Goal: Manage account settings

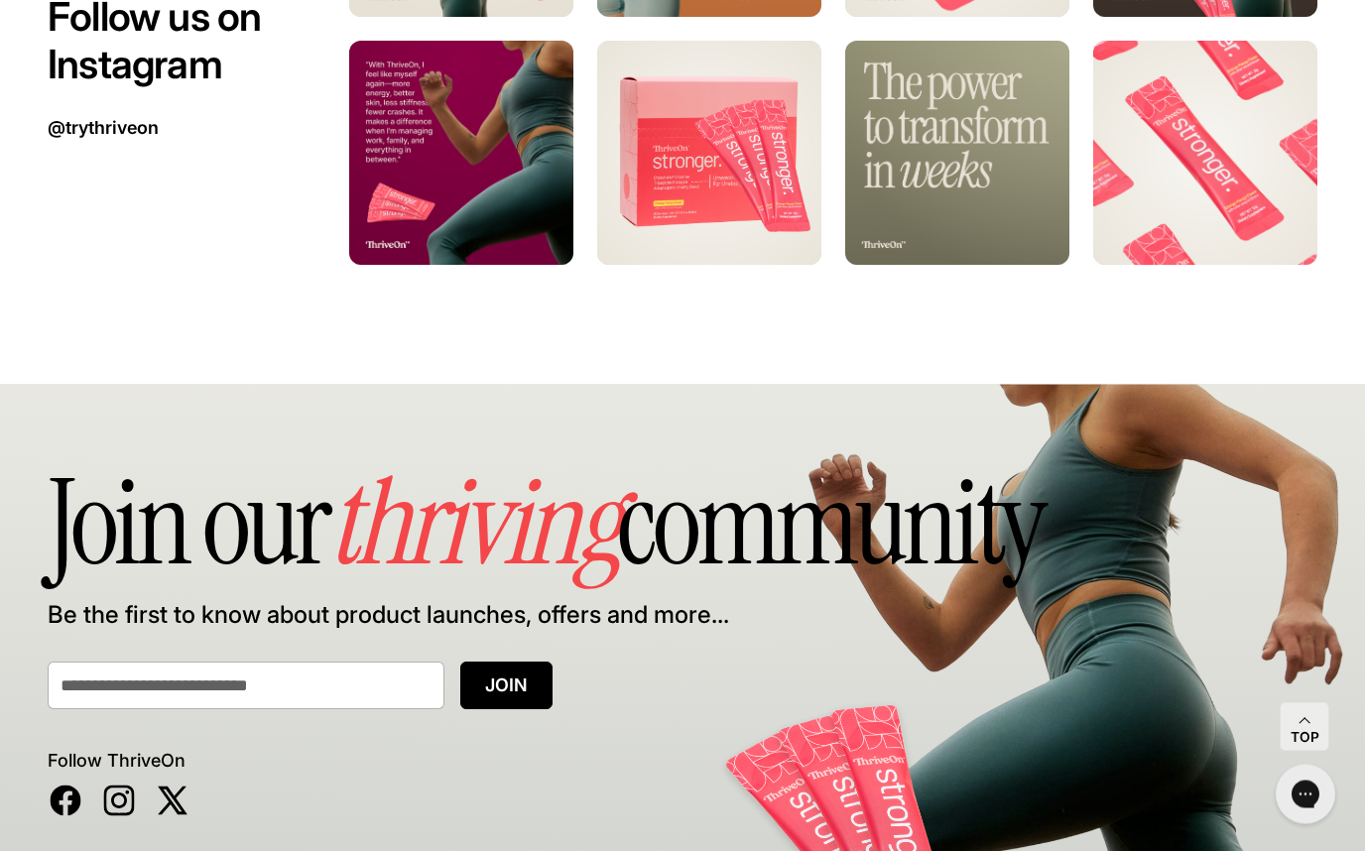
scroll to position [12457, 0]
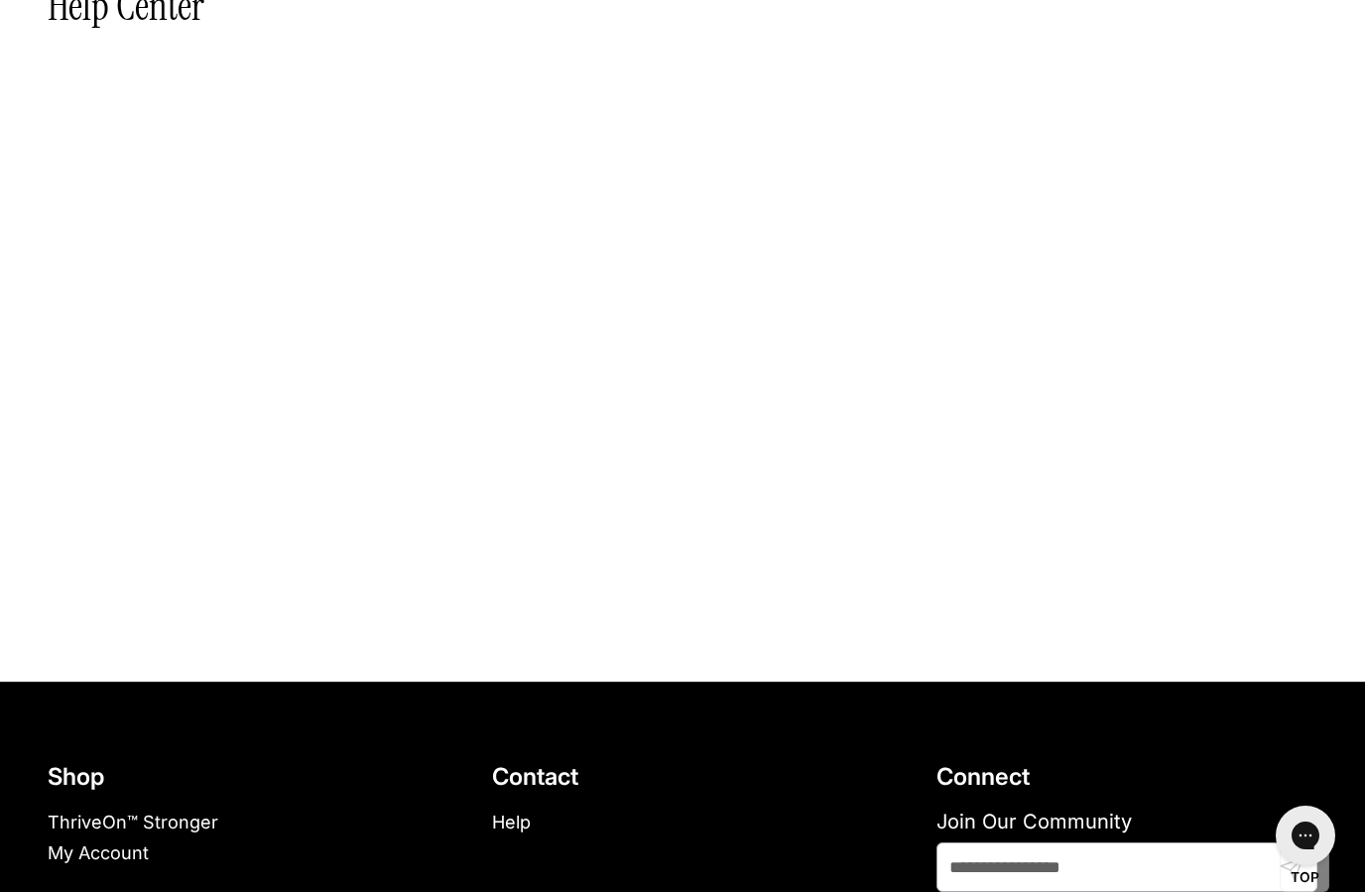
scroll to position [251, 0]
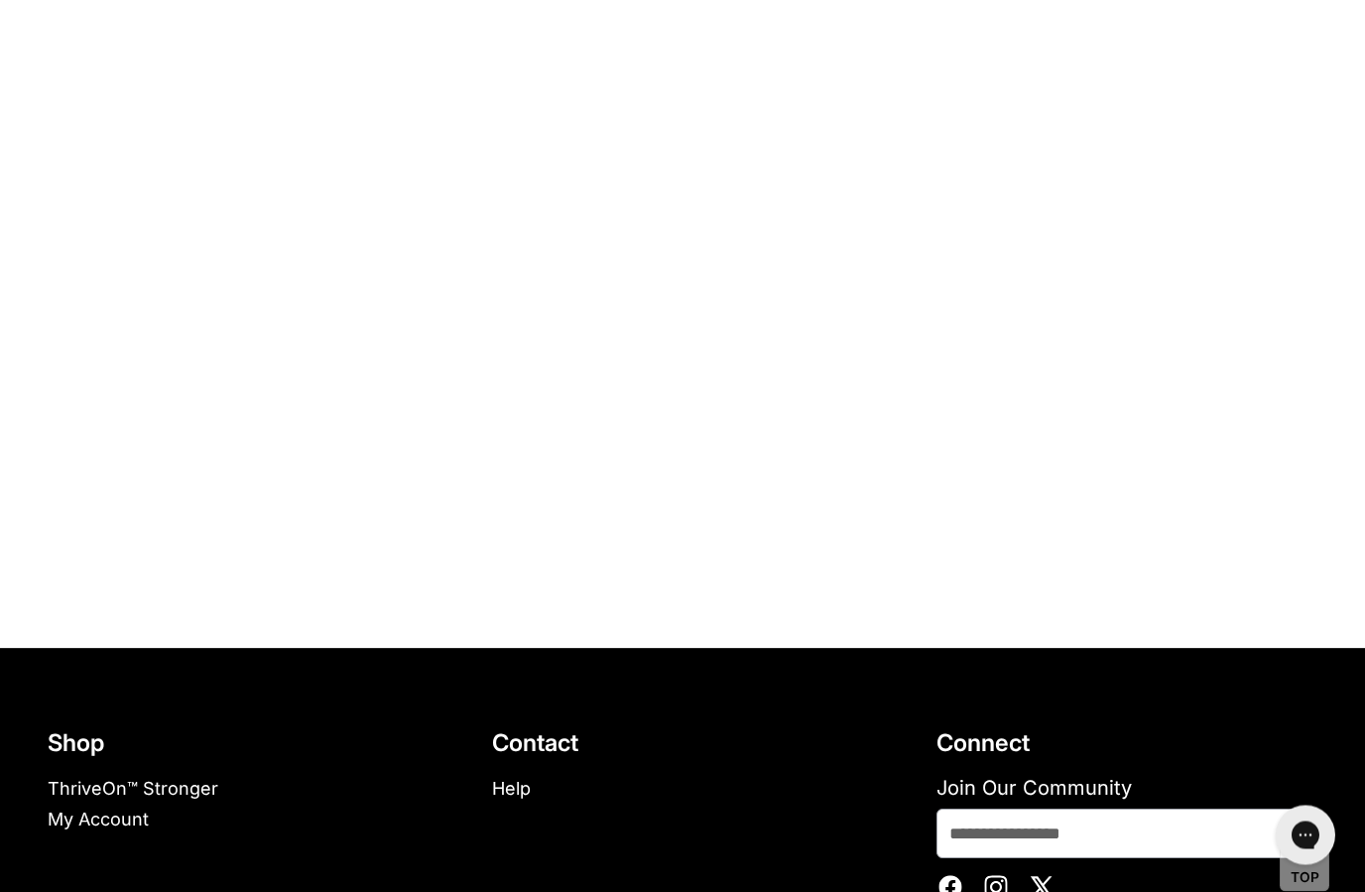
scroll to position [252, 0]
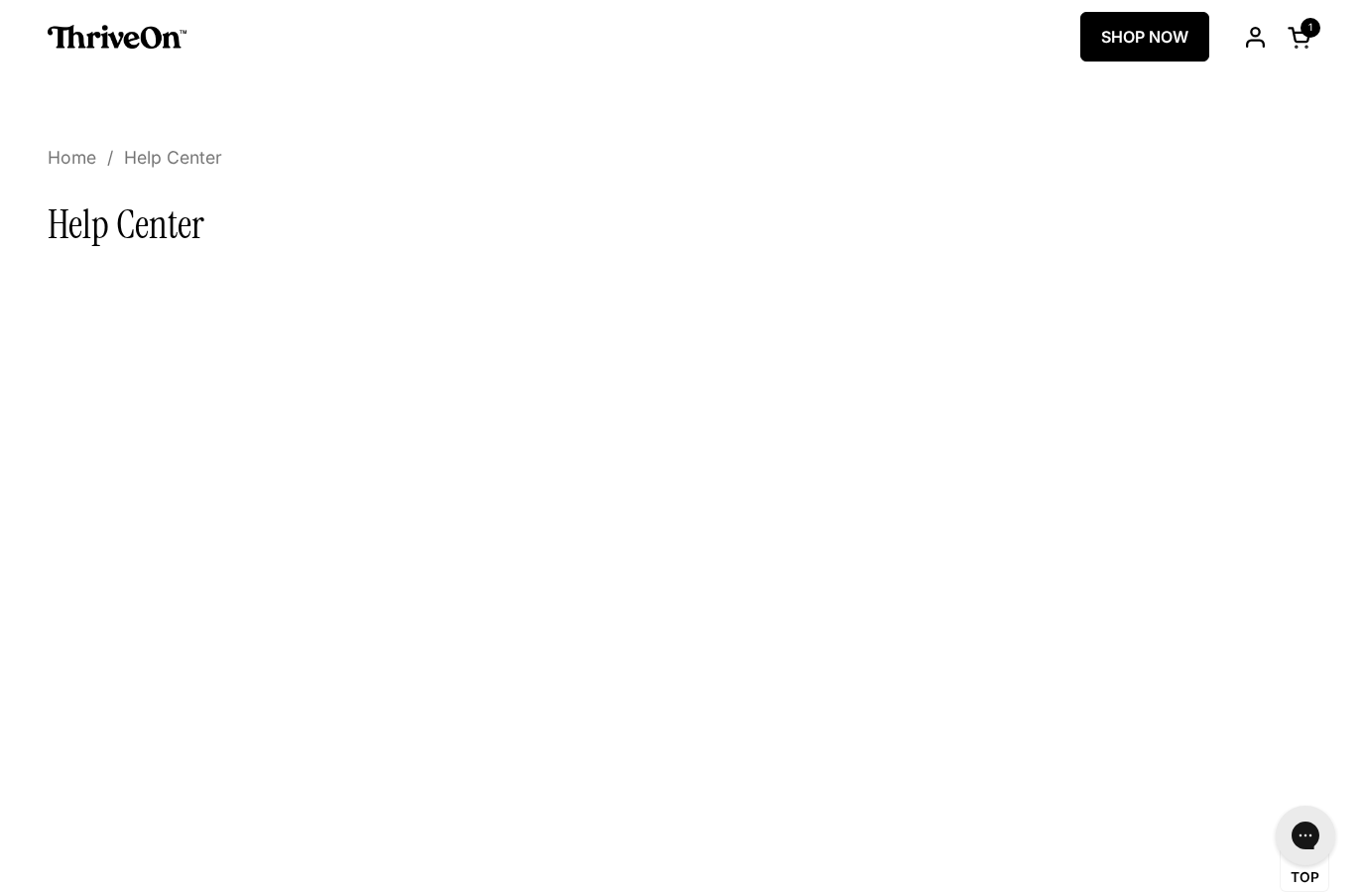
scroll to position [88, 0]
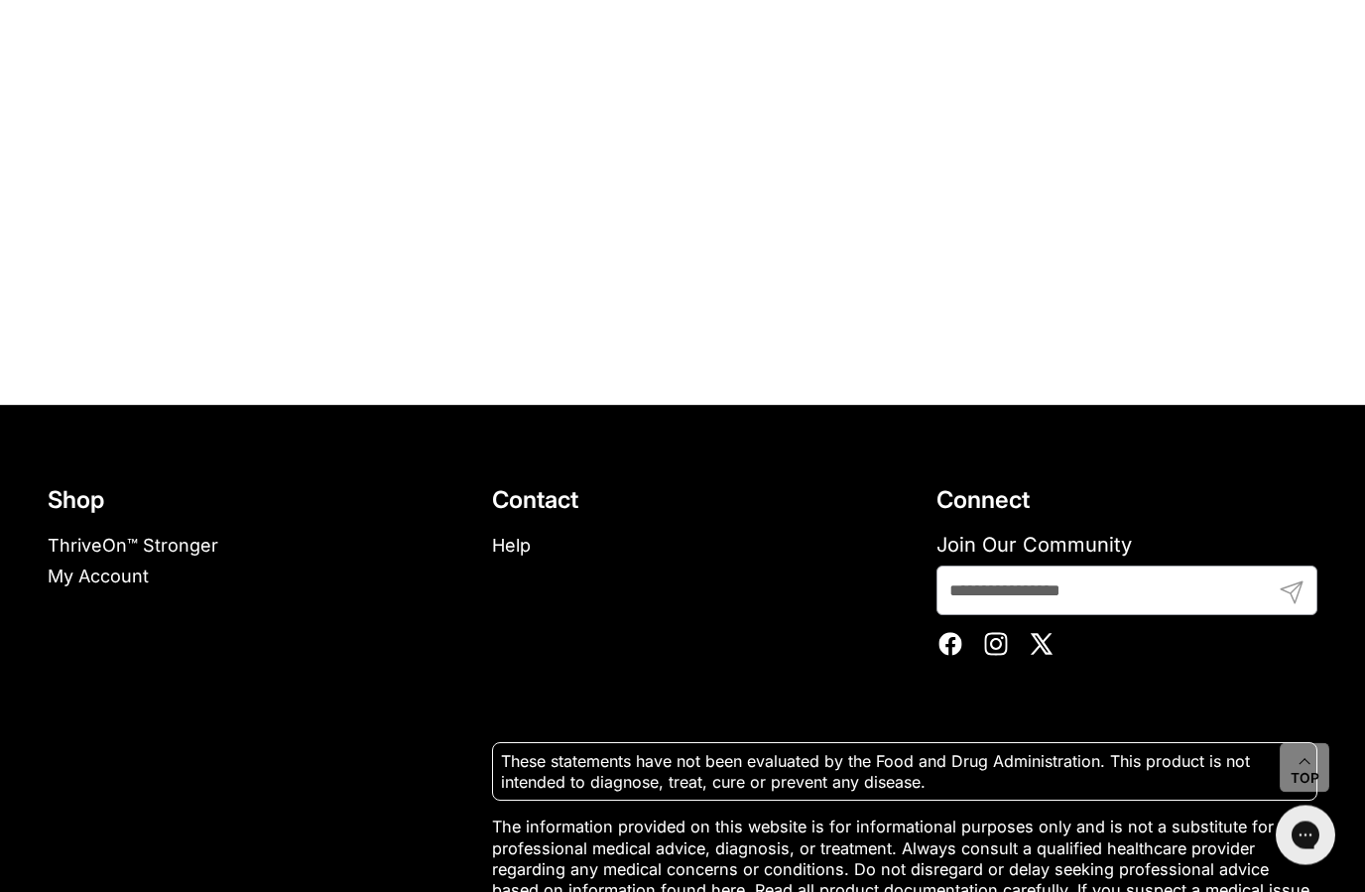
scroll to position [538, 0]
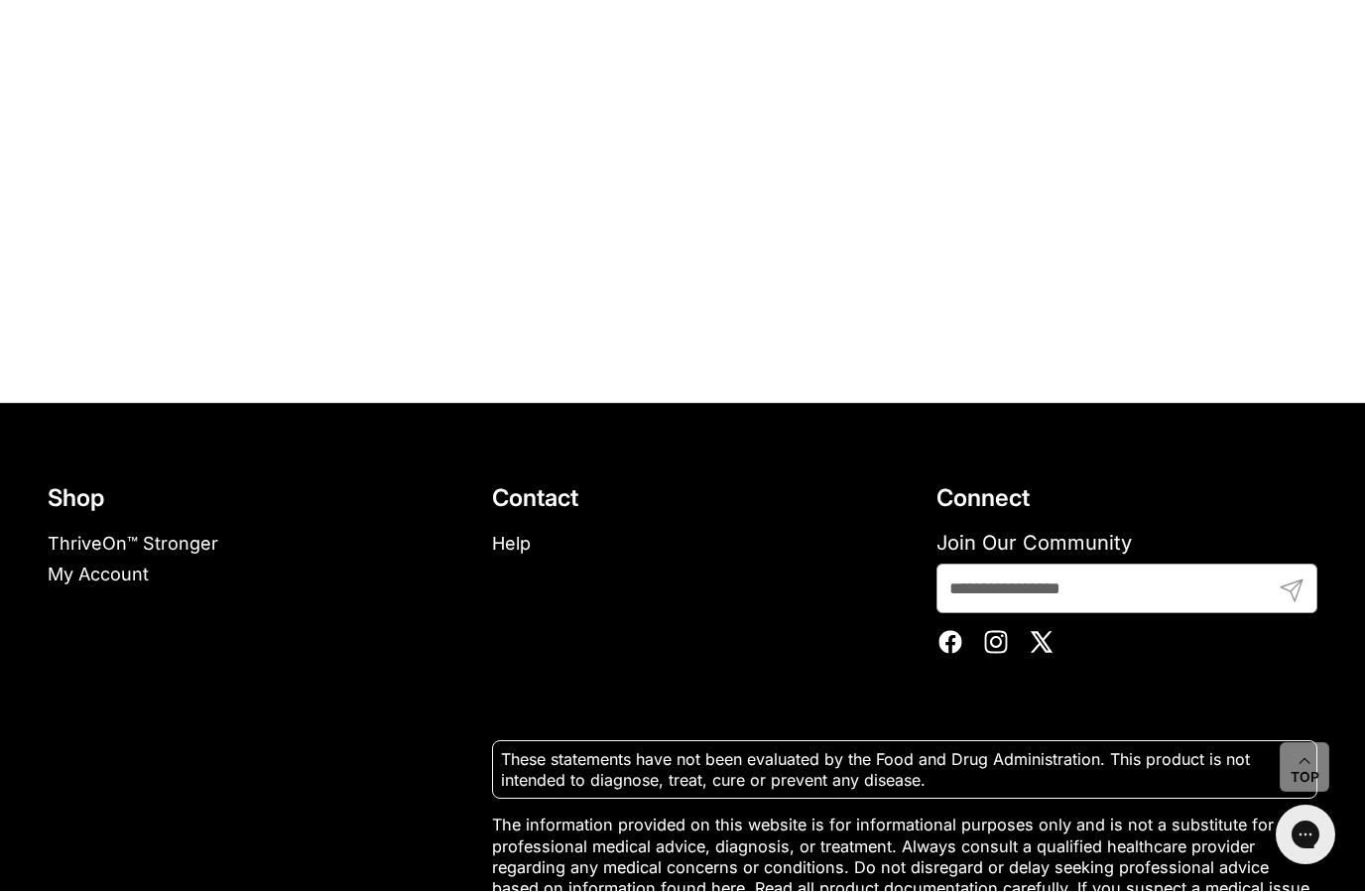
click at [514, 548] on link "Help" at bounding box center [511, 544] width 39 height 21
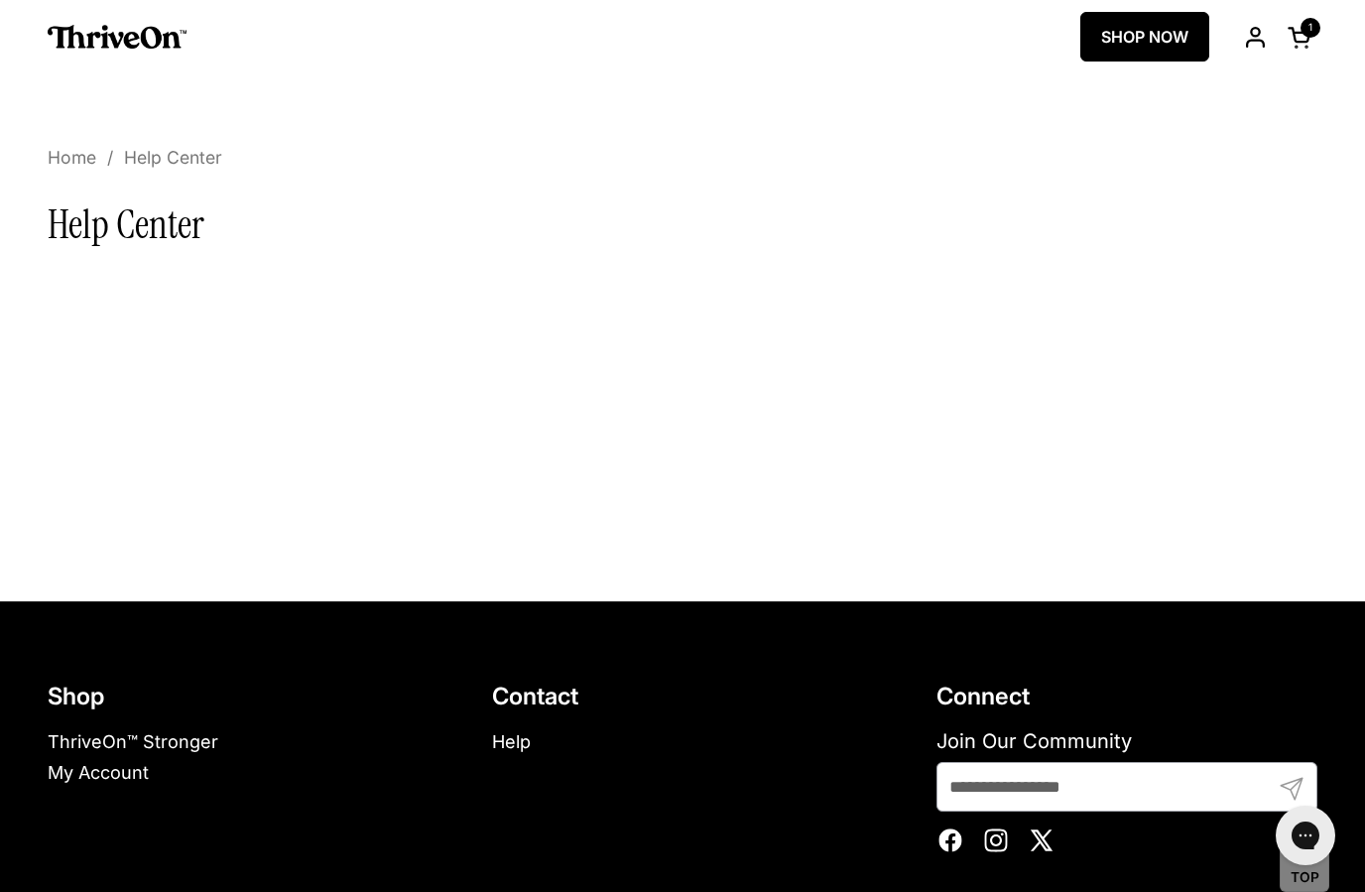
click at [74, 146] on body "Skip to content ThriveOn SHOP NOW Open cart 1 Open menu Menu Close sidebar Acco…" at bounding box center [682, 637] width 1365 height 1274
click at [74, 159] on span "Home" at bounding box center [72, 159] width 49 height 24
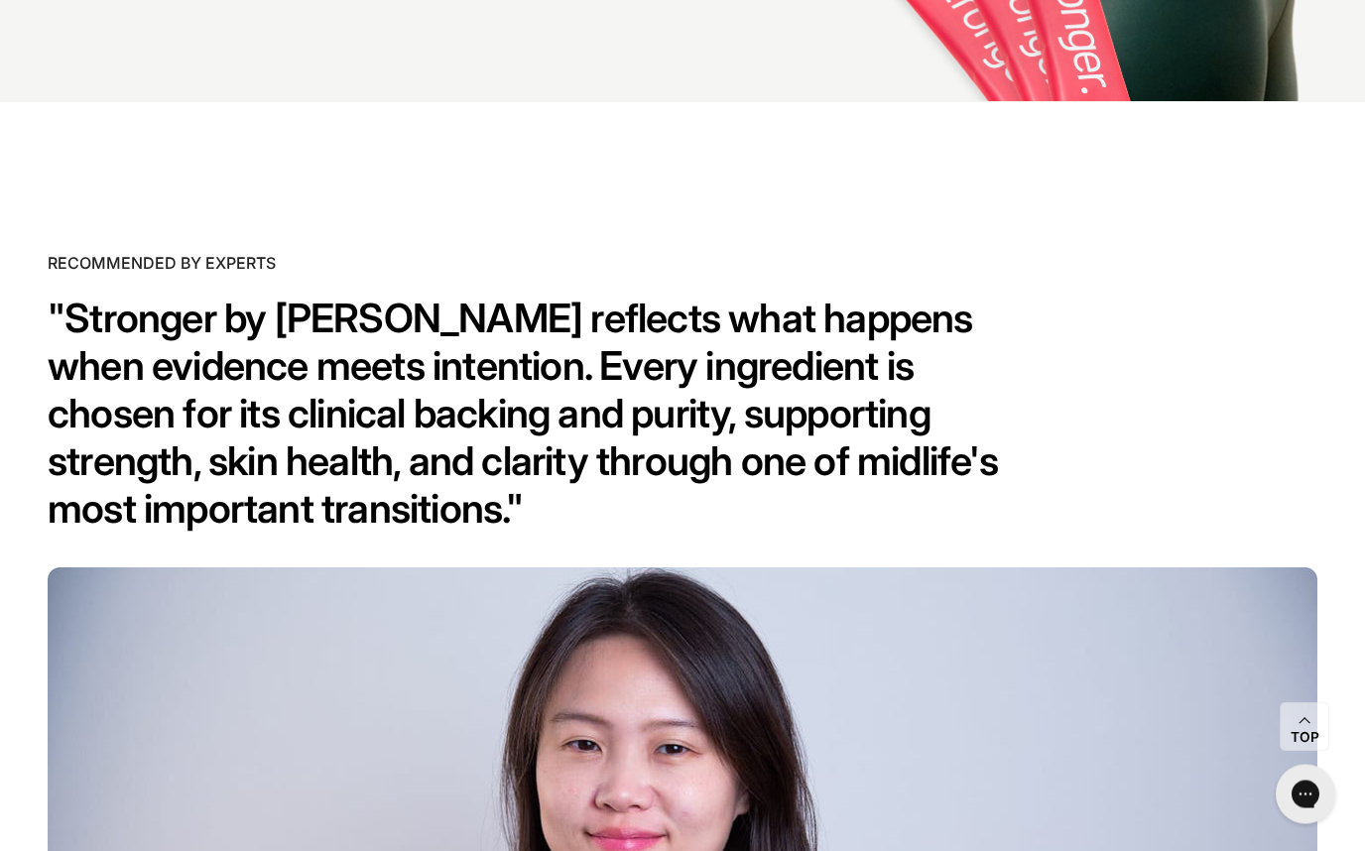
scroll to position [9884, 0]
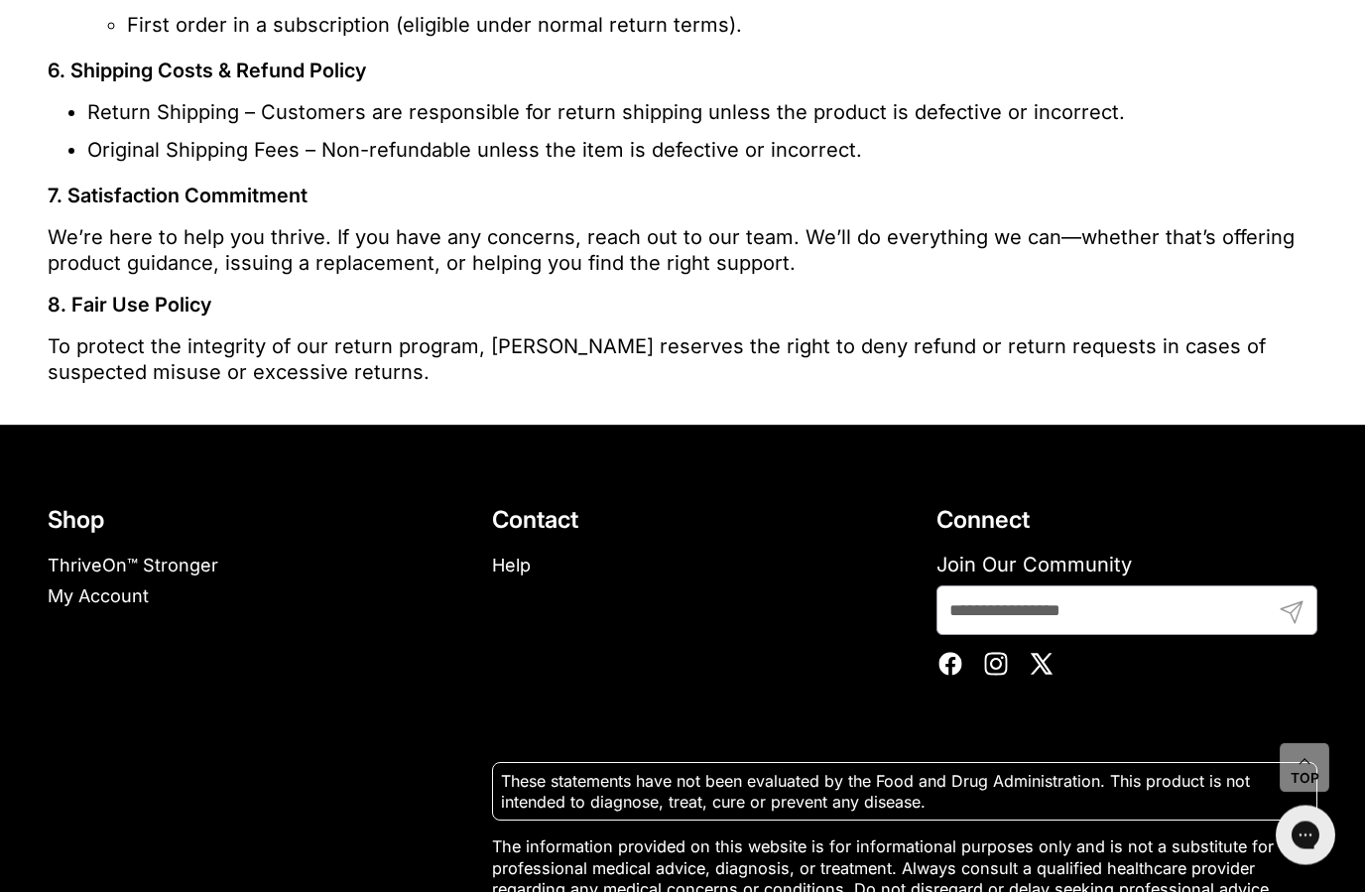
scroll to position [1805, 0]
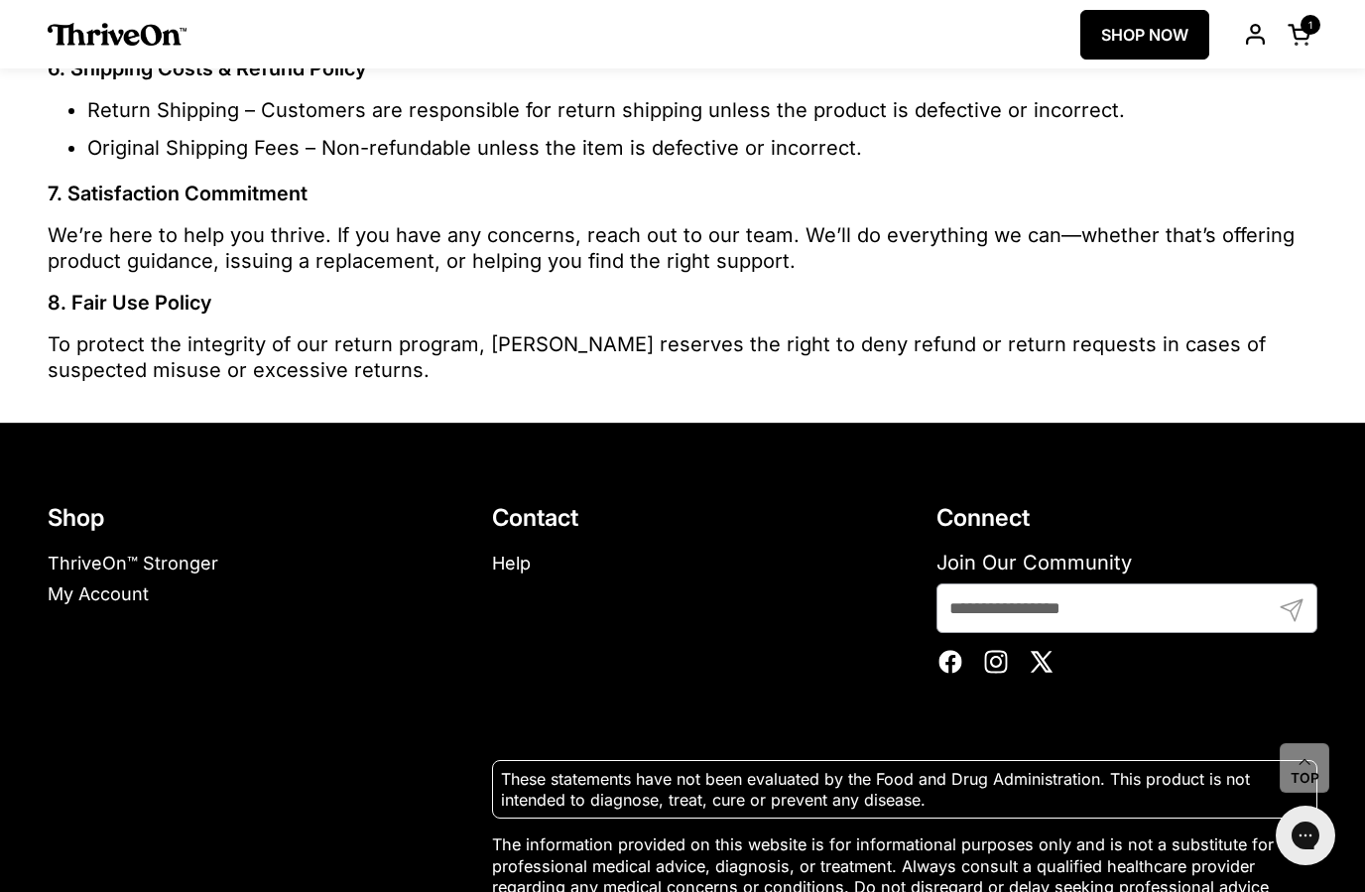
click at [500, 564] on link "Help" at bounding box center [511, 563] width 39 height 21
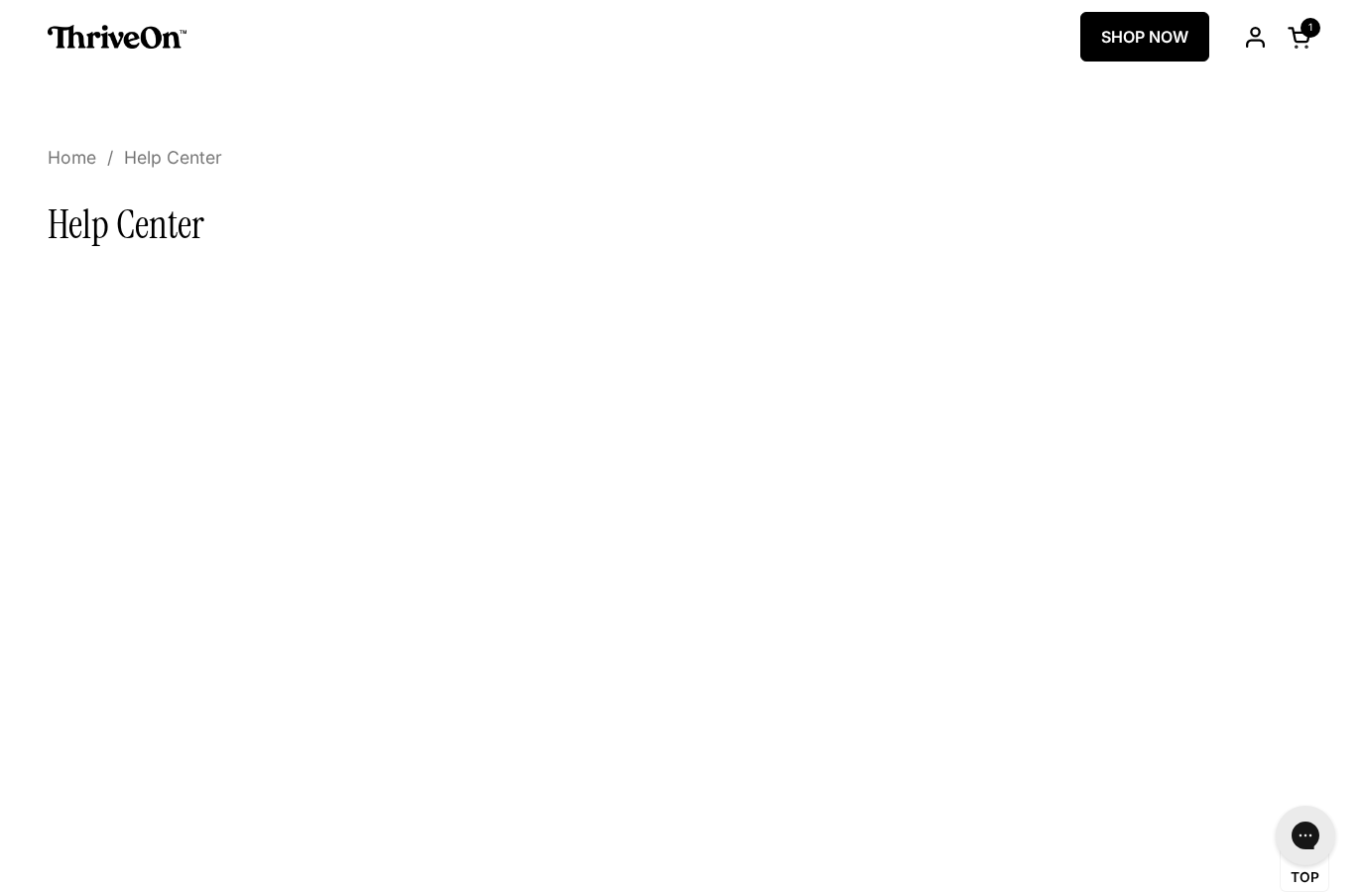
click at [67, 149] on span "Home" at bounding box center [72, 159] width 49 height 24
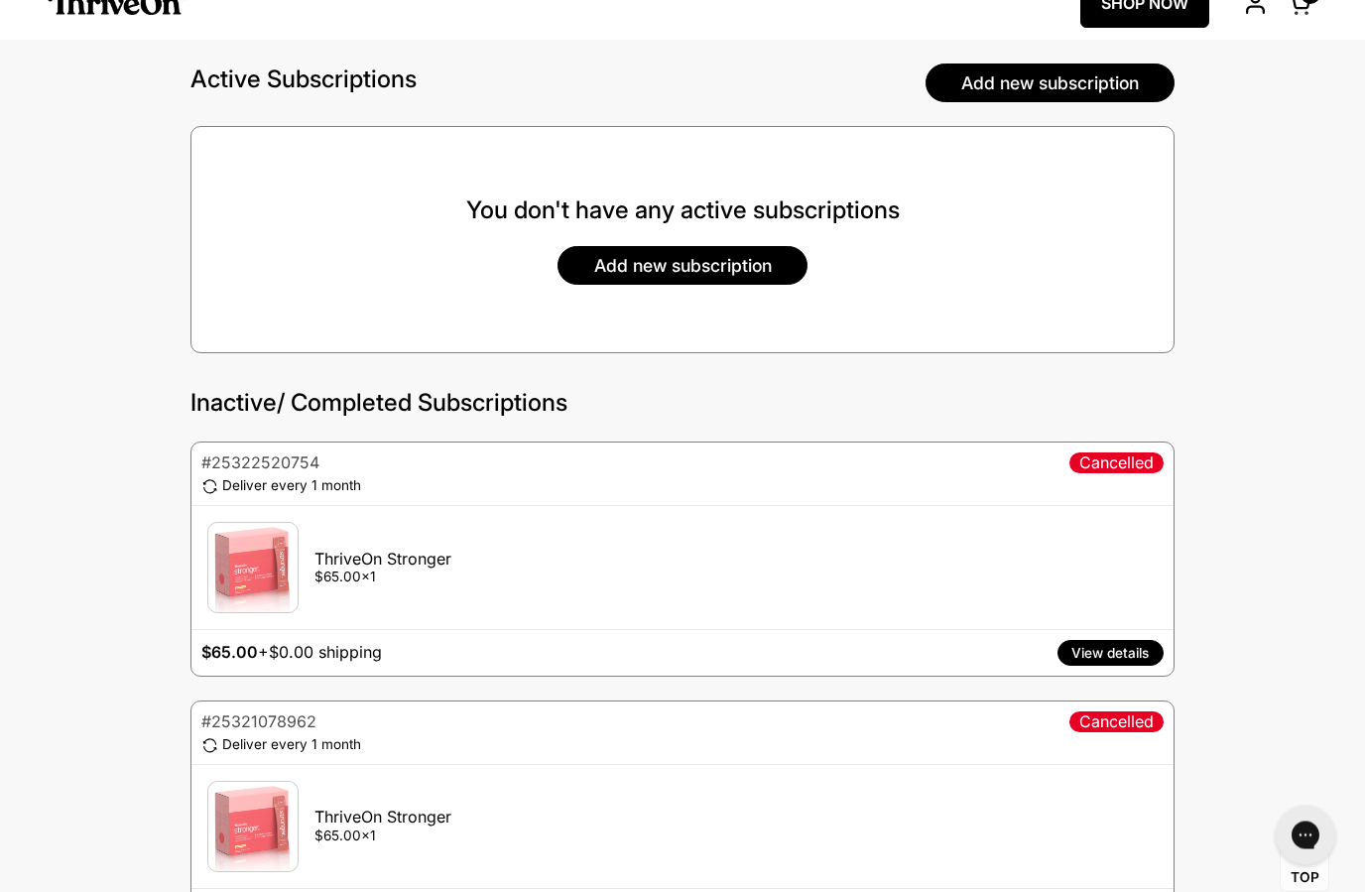
scroll to position [34, 0]
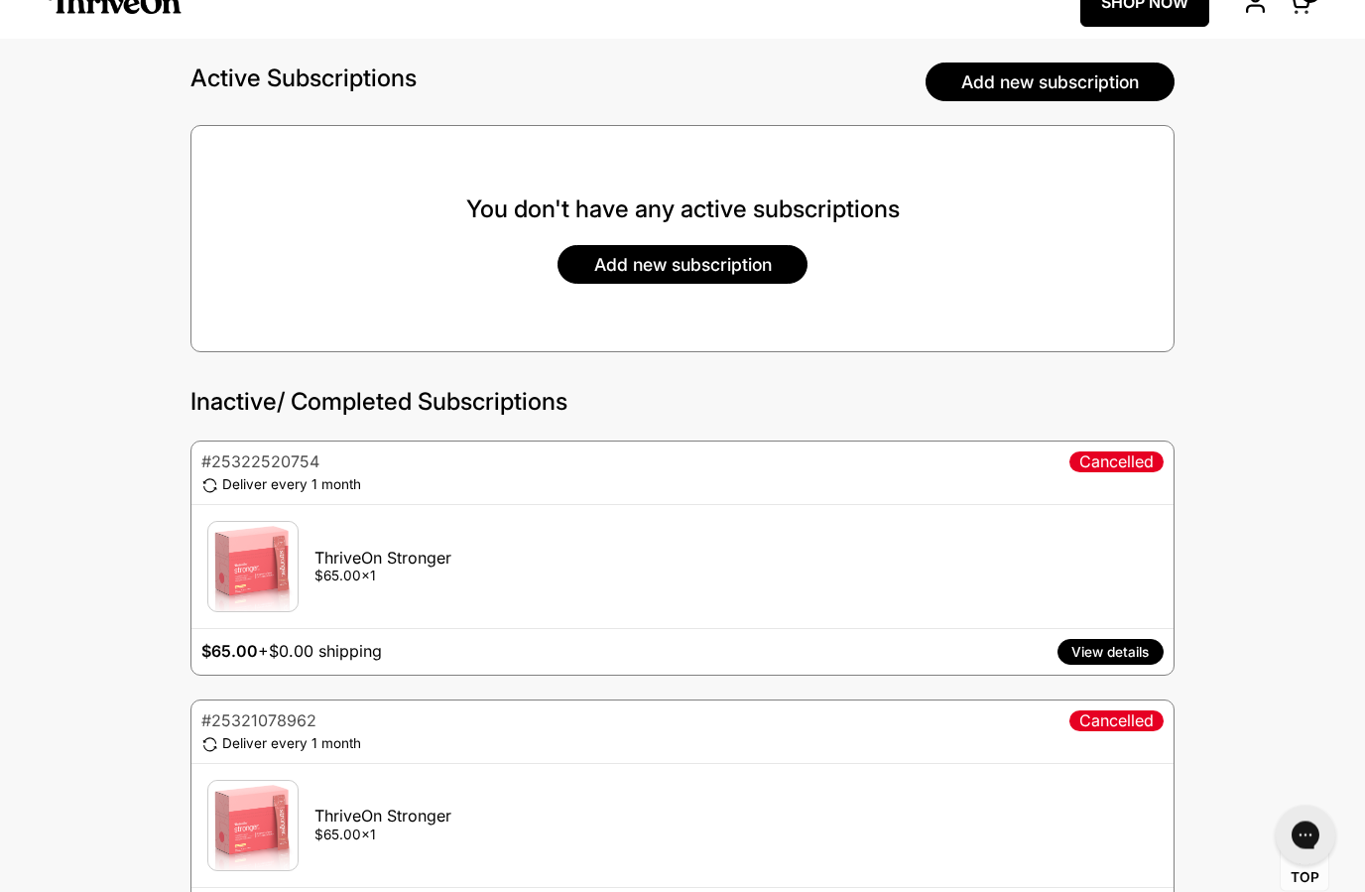
click at [1099, 658] on button "View details" at bounding box center [1111, 653] width 106 height 26
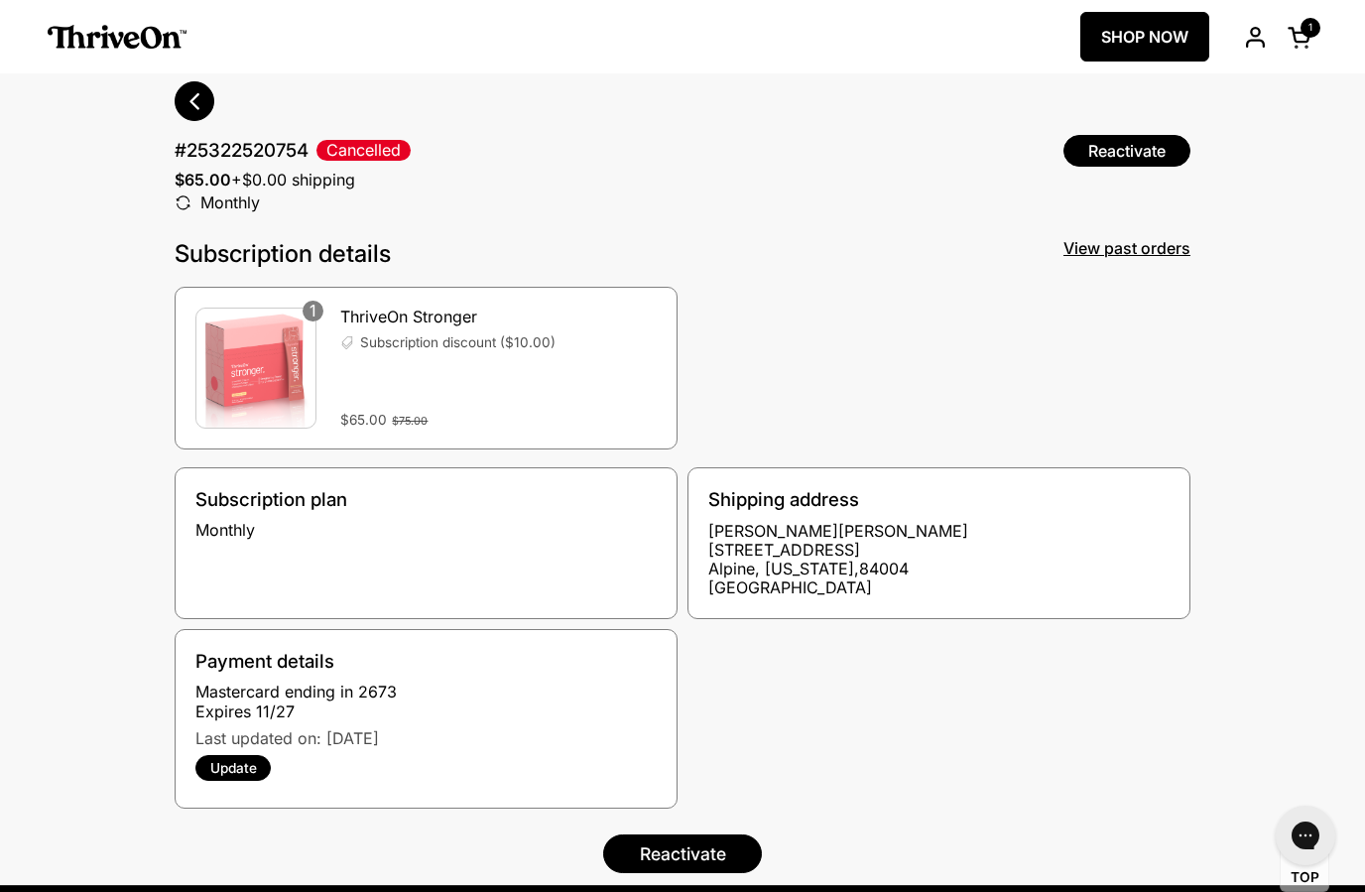
click at [131, 45] on img at bounding box center [117, 37] width 139 height 24
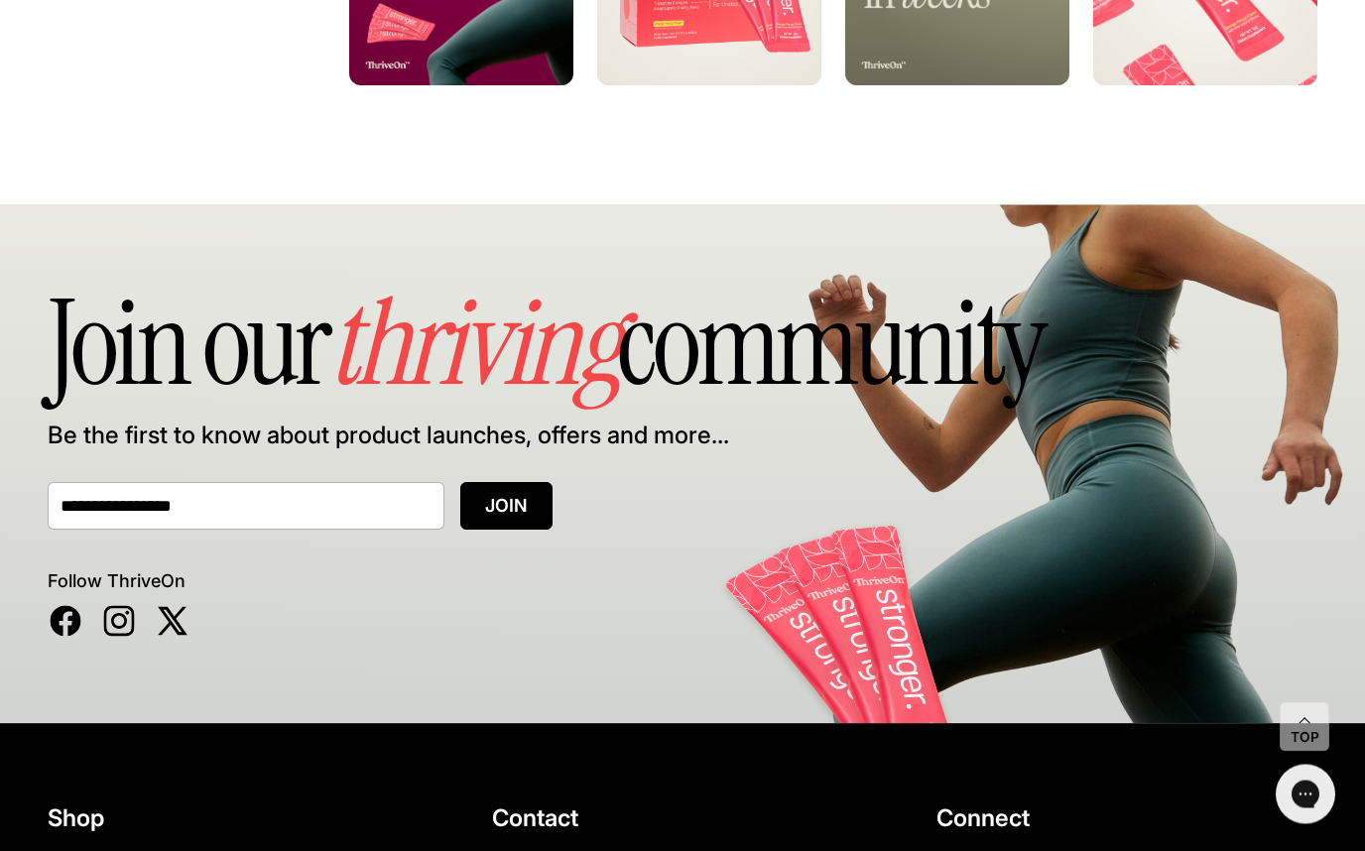
scroll to position [12457, 0]
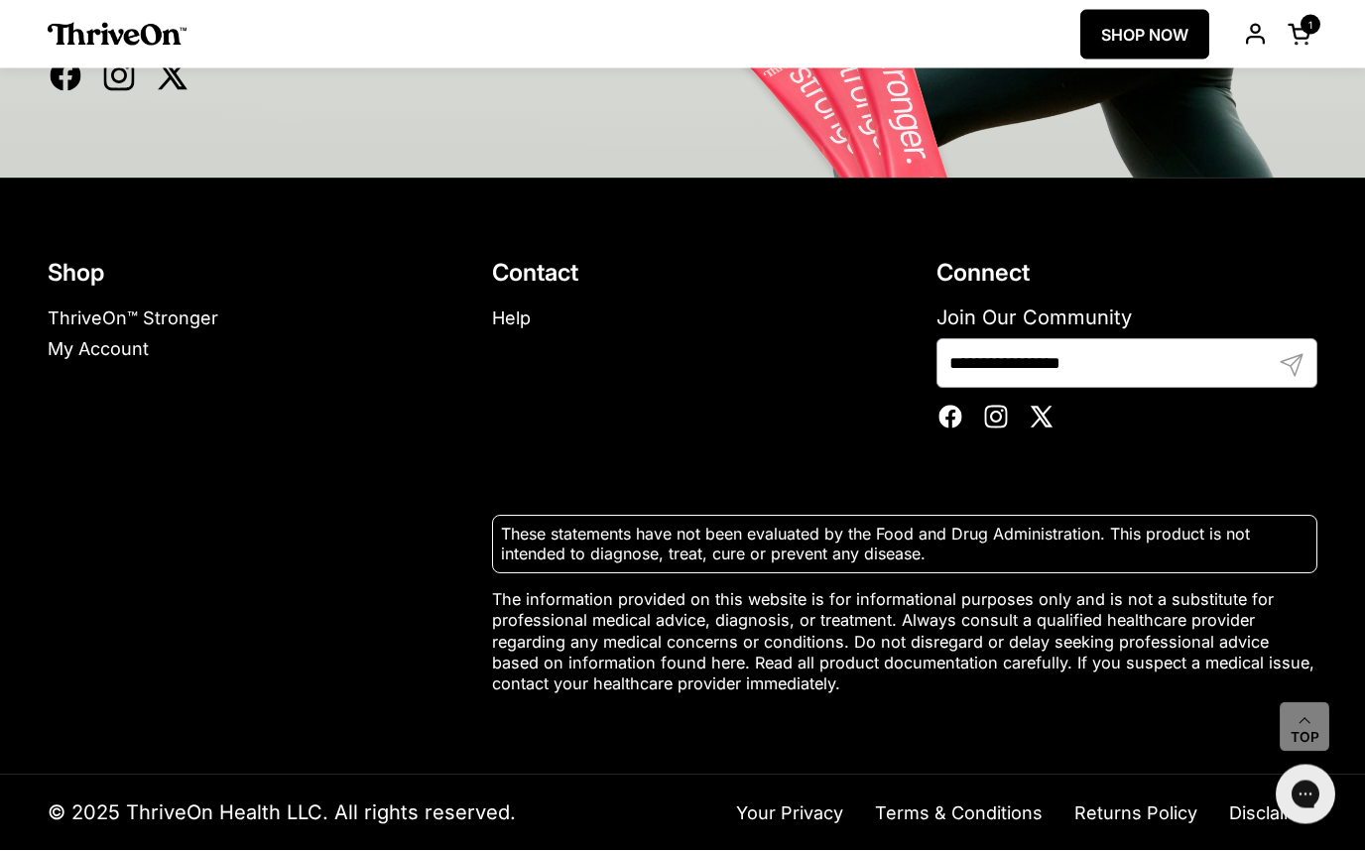
click at [515, 329] on link "Help" at bounding box center [511, 319] width 39 height 21
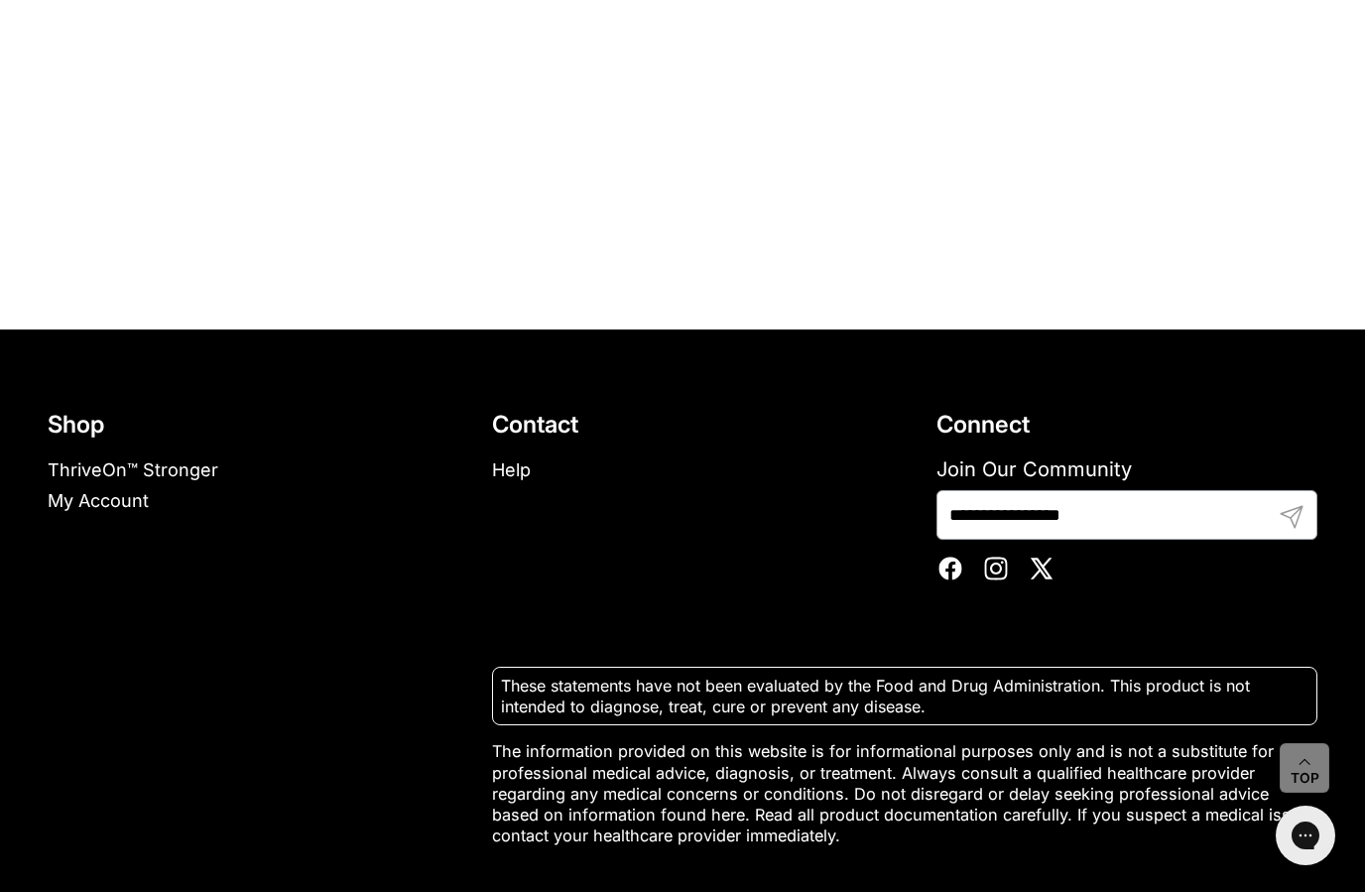
scroll to position [589, 0]
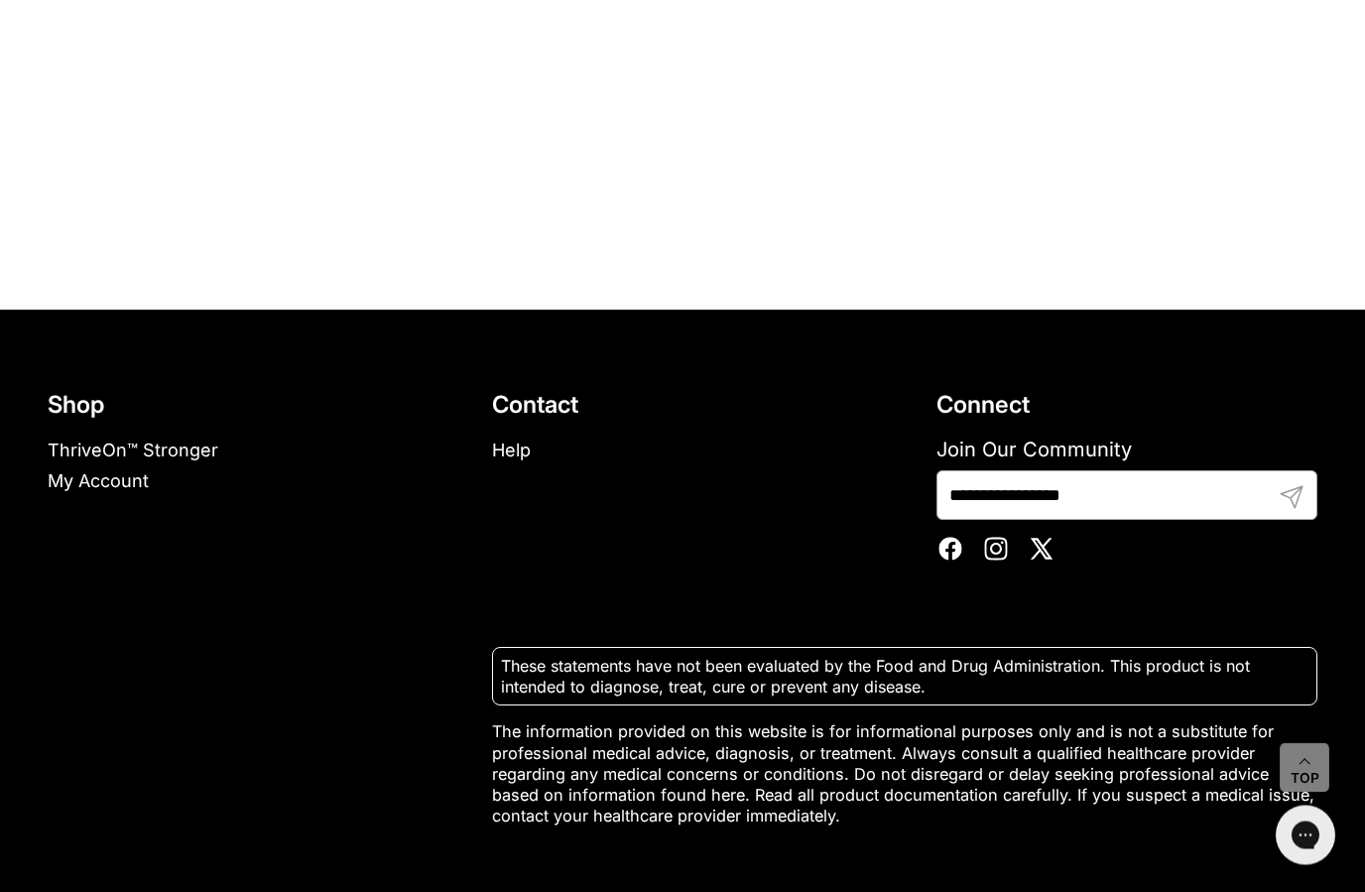
click at [132, 451] on link "ThriveOn™ Stronger" at bounding box center [133, 451] width 171 height 21
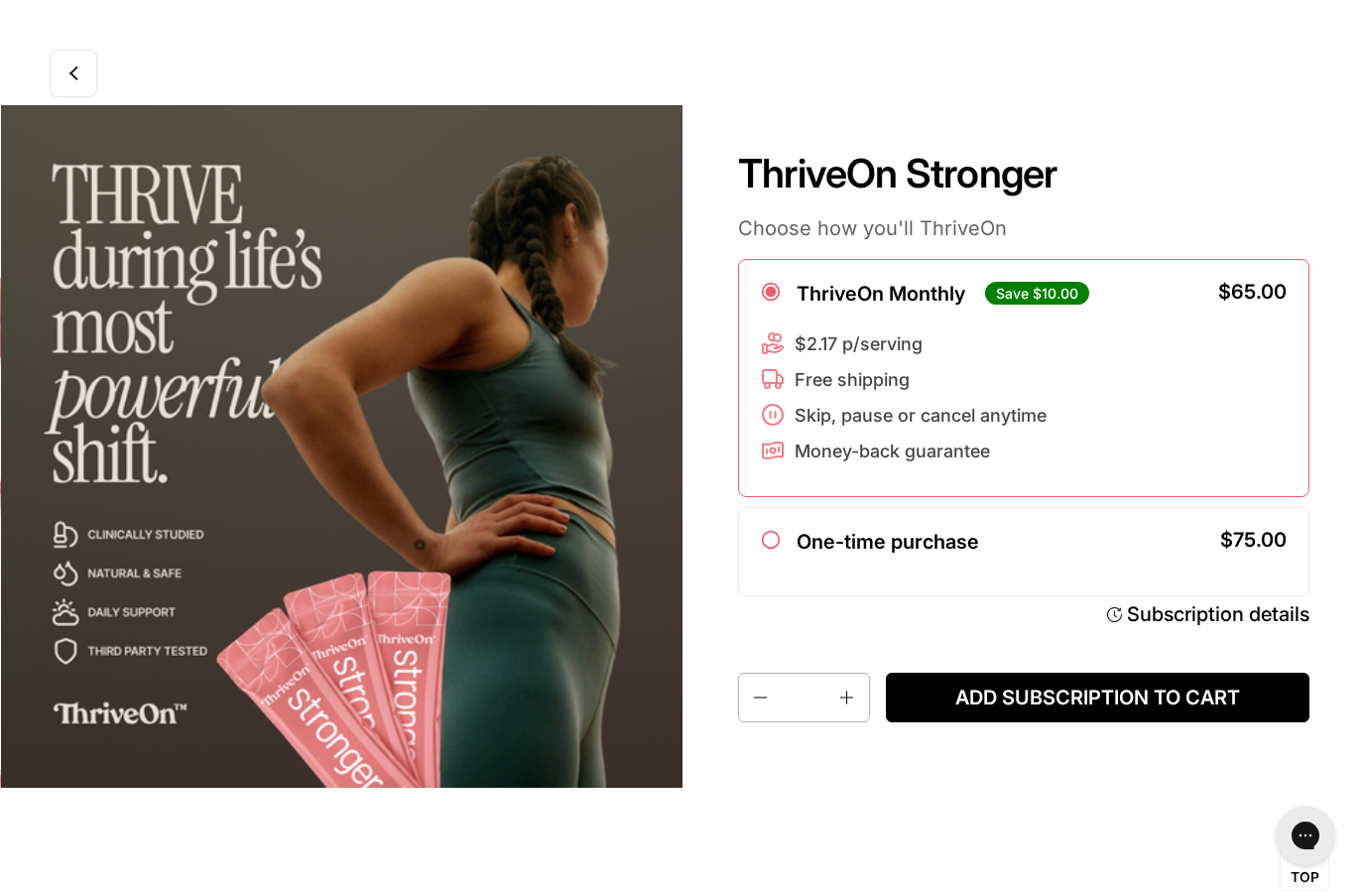
scroll to position [0, 2048]
